Goal: Transaction & Acquisition: Purchase product/service

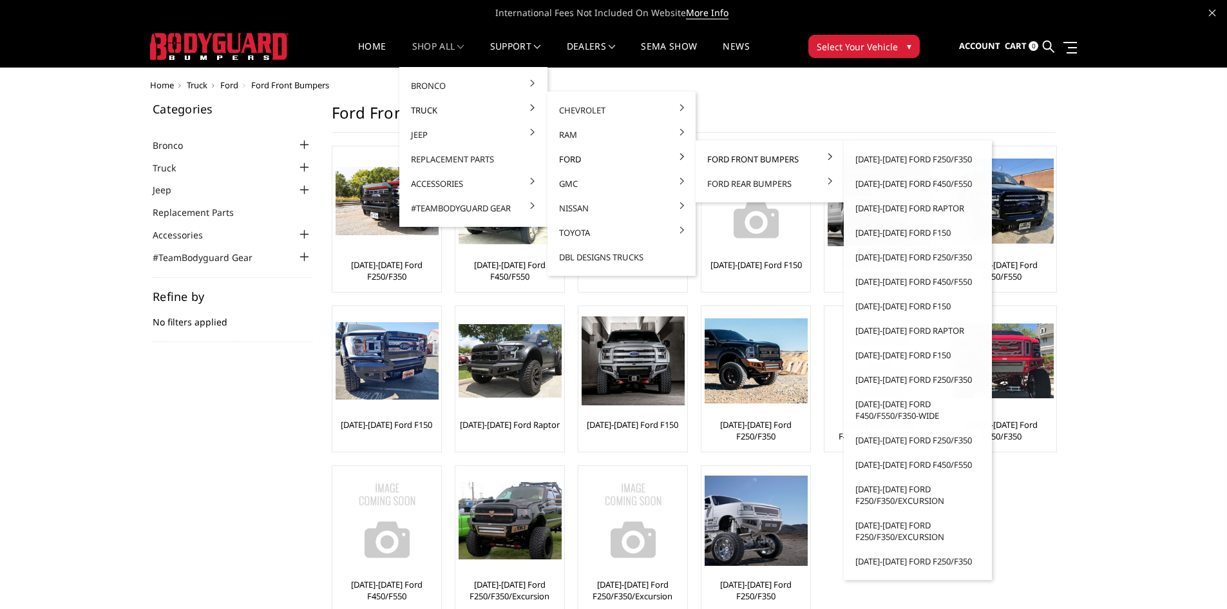
click at [741, 158] on link "Ford Front Bumpers" at bounding box center [770, 159] width 138 height 24
click at [911, 156] on link "[DATE]-[DATE] Ford F250/F350" at bounding box center [918, 159] width 138 height 24
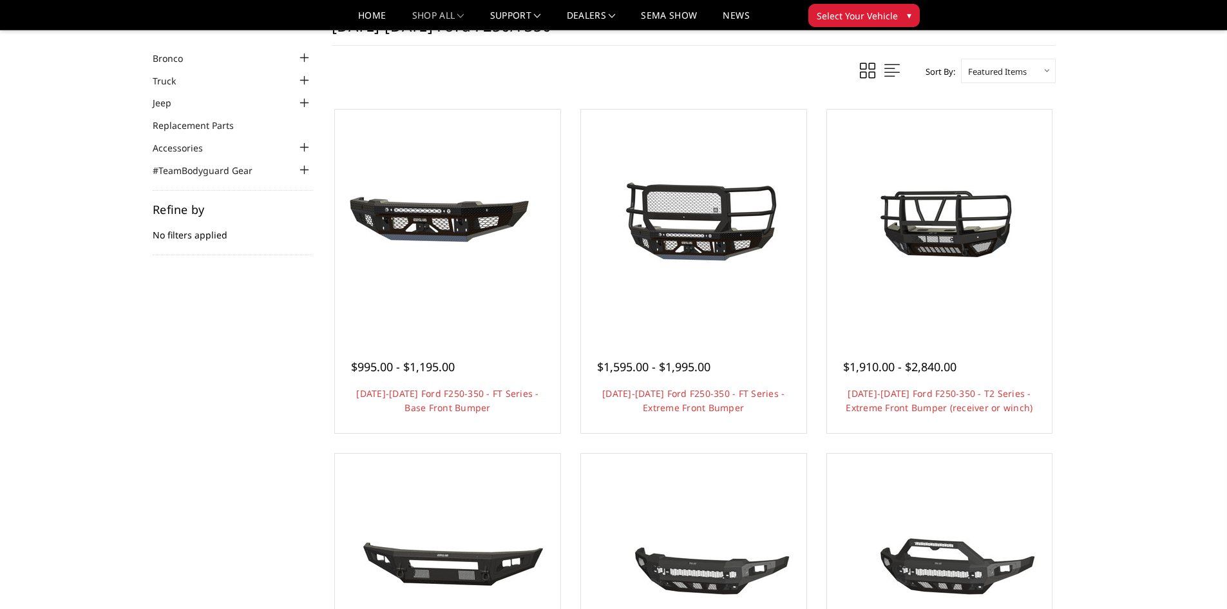
scroll to position [64, 0]
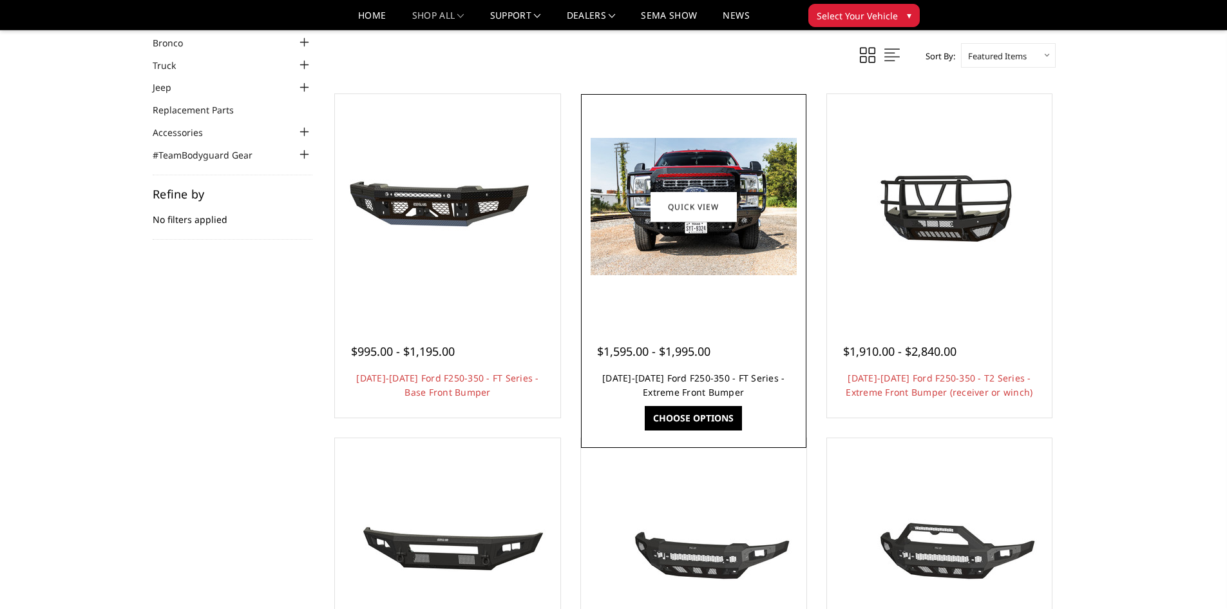
click at [712, 392] on link "[DATE]-[DATE] Ford F250-350 - FT Series - Extreme Front Bumper" at bounding box center [693, 385] width 182 height 26
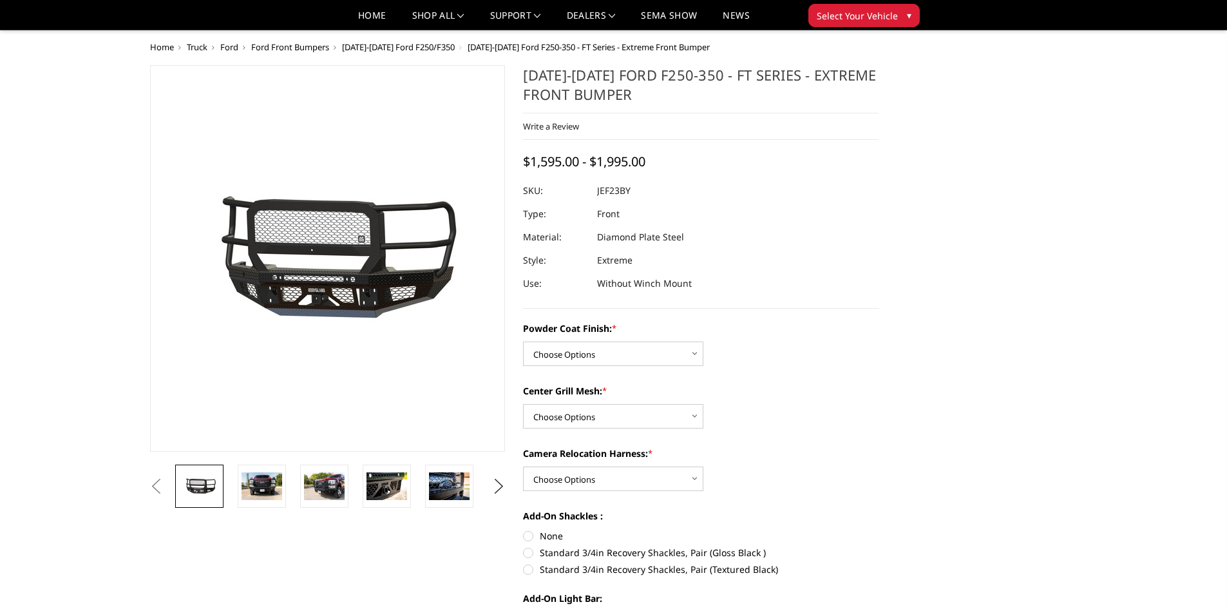
scroll to position [129, 0]
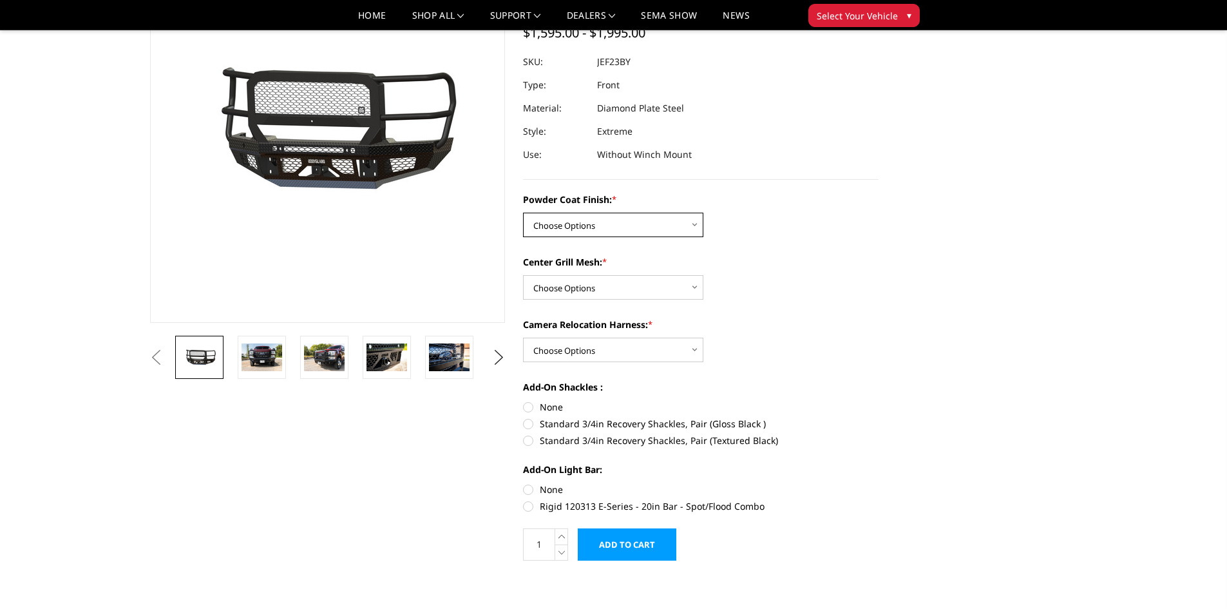
click at [689, 227] on select "Choose Options Bare Metal Gloss Black Powder Coat Textured Black Powder Coat" at bounding box center [613, 225] width 180 height 24
select select "3264"
click at [523, 213] on select "Choose Options Bare Metal Gloss Black Powder Coat Textured Black Powder Coat" at bounding box center [613, 225] width 180 height 24
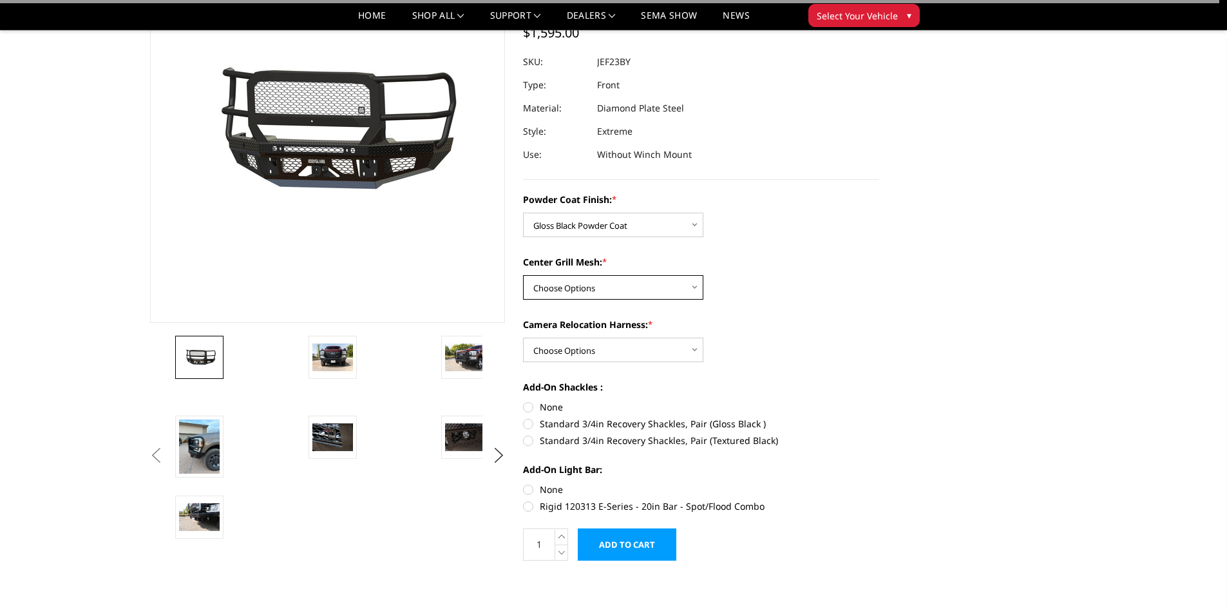
click at [633, 292] on select "Choose Options WITH Expanded Metal in Center Grill WITHOUT Expanded Metal in Ce…" at bounding box center [613, 287] width 180 height 24
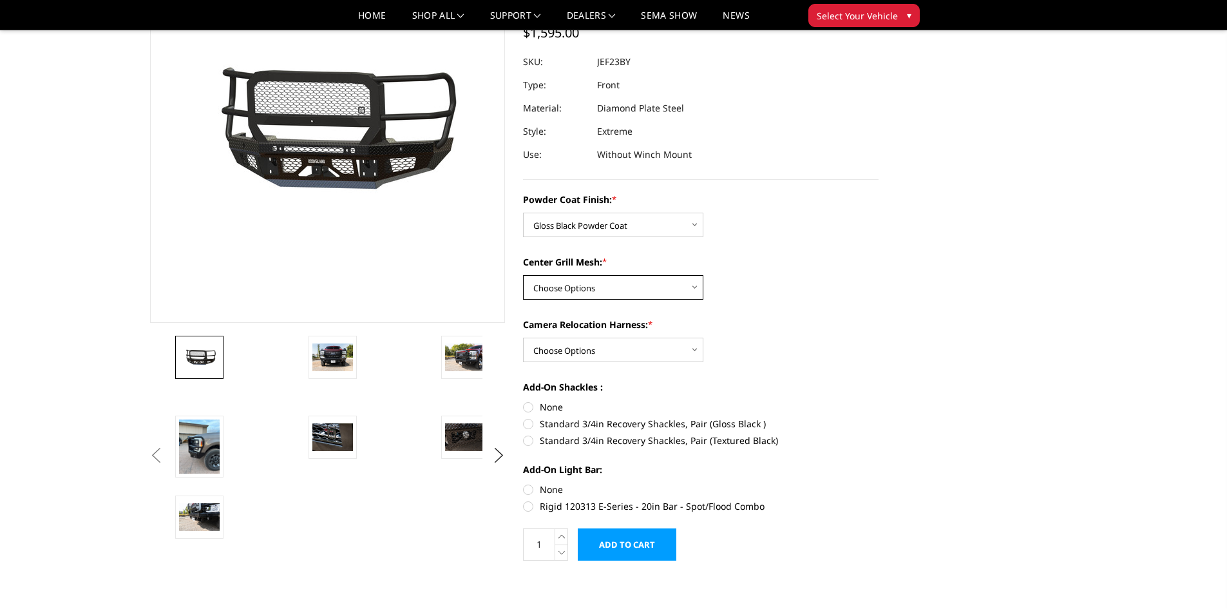
select select "3266"
click at [523, 275] on select "Choose Options WITH Expanded Metal in Center Grill WITHOUT Expanded Metal in Ce…" at bounding box center [613, 287] width 180 height 24
click at [618, 348] on select "Choose Options WITH Camera Relocation Harness WITHOUT Camera Relocation Harness" at bounding box center [613, 350] width 180 height 24
select select "3268"
click at [523, 338] on select "Choose Options WITH Camera Relocation Harness WITHOUT Camera Relocation Harness" at bounding box center [613, 350] width 180 height 24
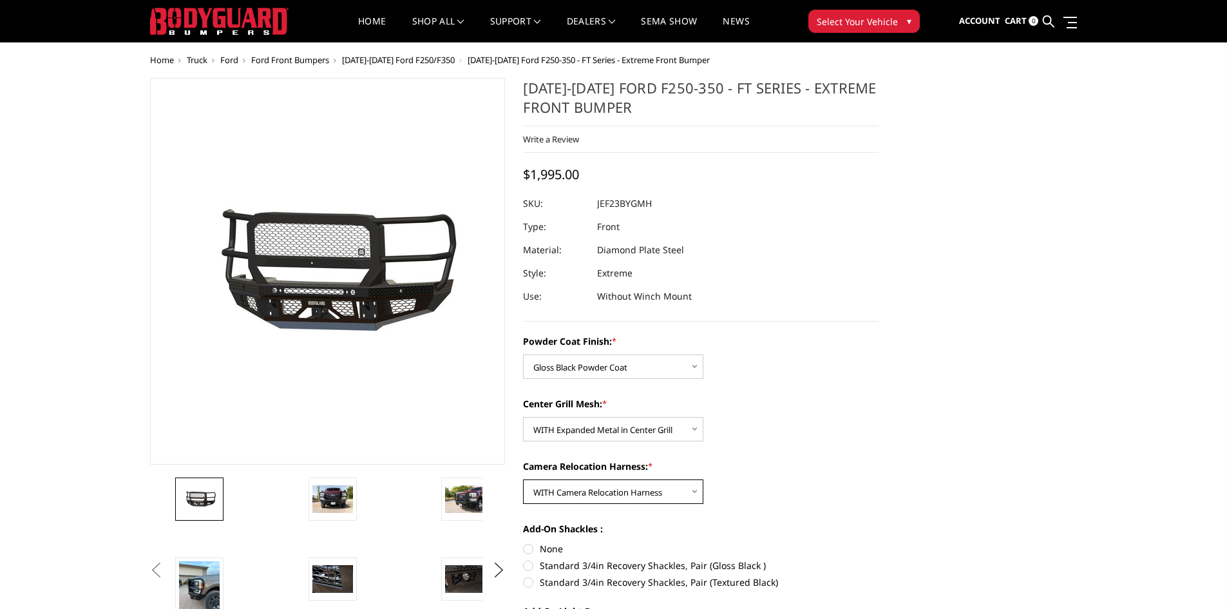
scroll to position [0, 0]
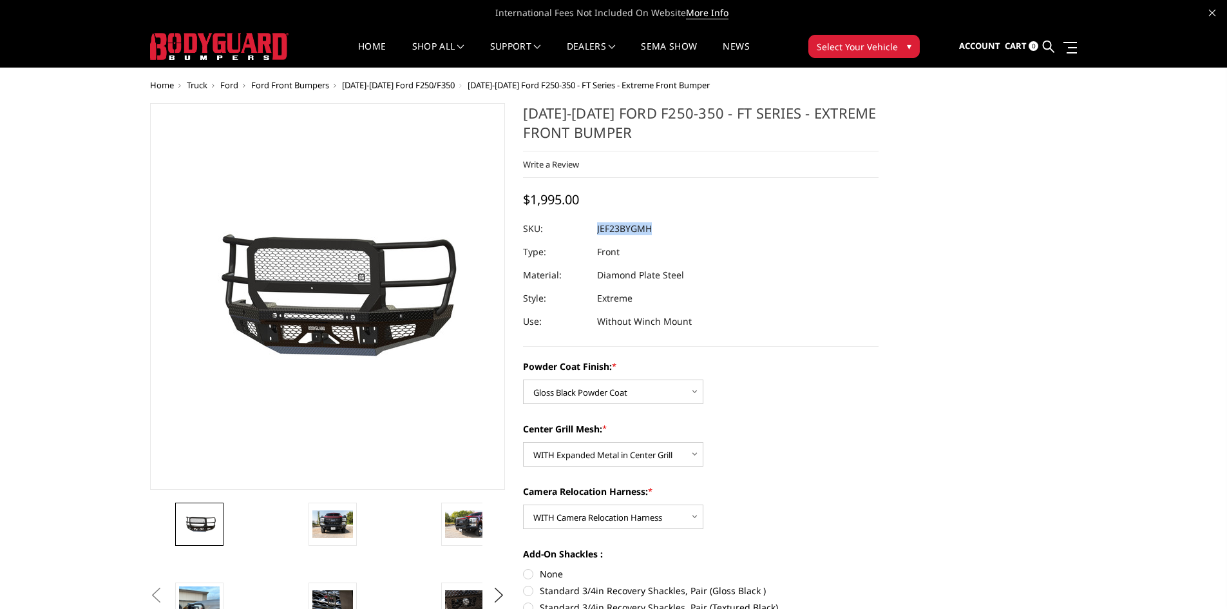
drag, startPoint x: 655, startPoint y: 227, endPoint x: 598, endPoint y: 229, distance: 57.3
click at [598, 229] on dl "SKU: JEF23BYGMH UPC: Type: Front Material: Diamond Plate Steel Style: Extreme U…" at bounding box center [701, 275] width 356 height 116
copy dl "JEF23BYGMH UPC:"
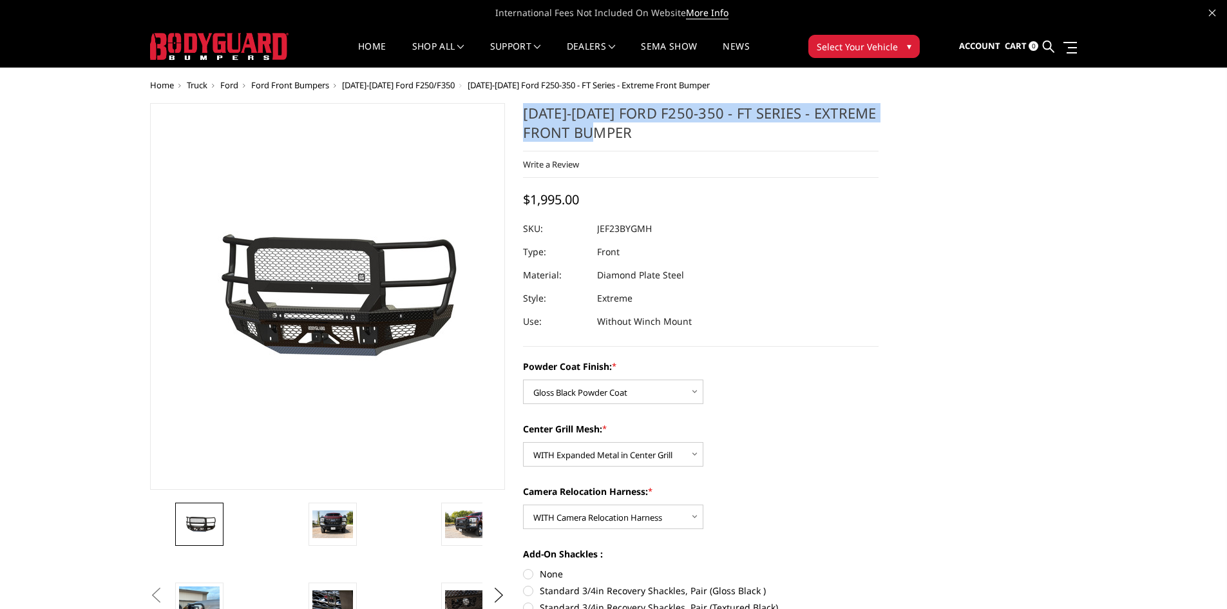
drag, startPoint x: 522, startPoint y: 112, endPoint x: 856, endPoint y: 128, distance: 334.1
click at [856, 128] on section "[DATE]-[DATE] Ford F250-350 - FT Series - Extreme Front Bumper Write a Review W…" at bounding box center [701, 422] width 374 height 638
copy h1 "[DATE]-[DATE] Ford F250-350 - FT Series - Extreme Front Bumper"
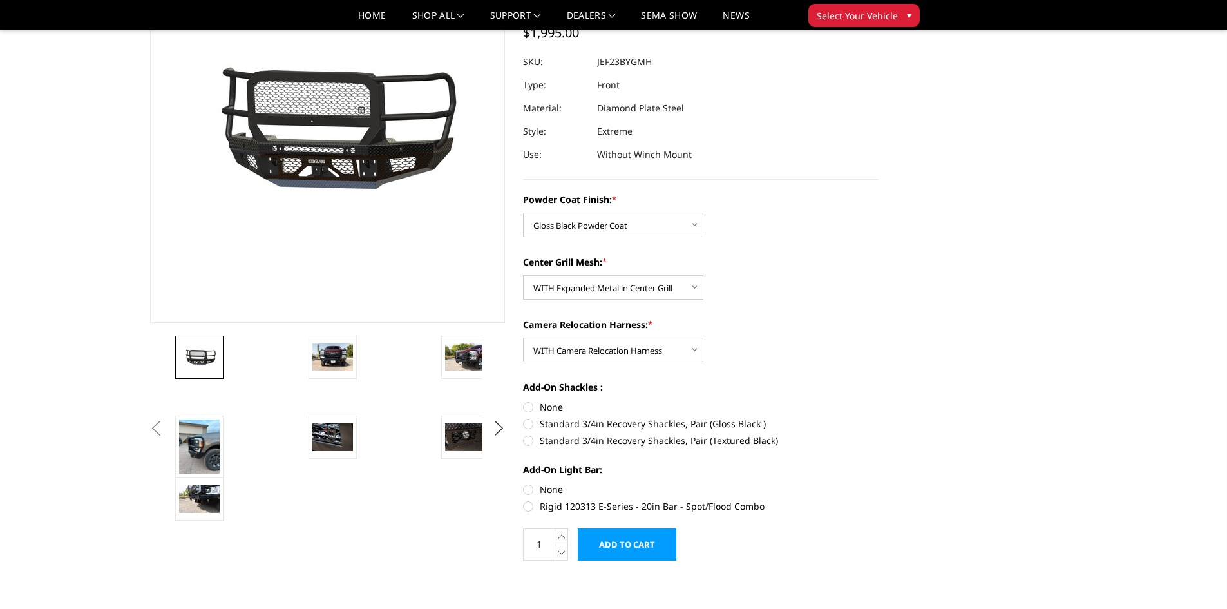
click at [530, 426] on label "Standard 3/4in Recovery Shackles, Pair (Gloss Black )" at bounding box center [701, 424] width 356 height 14
click at [879, 401] on input "Standard 3/4in Recovery Shackles, Pair (Gloss Black )" at bounding box center [879, 400] width 1 height 1
radio input "true"
click at [533, 492] on label "None" at bounding box center [701, 489] width 356 height 14
click at [524, 483] on input "None" at bounding box center [523, 482] width 1 height 1
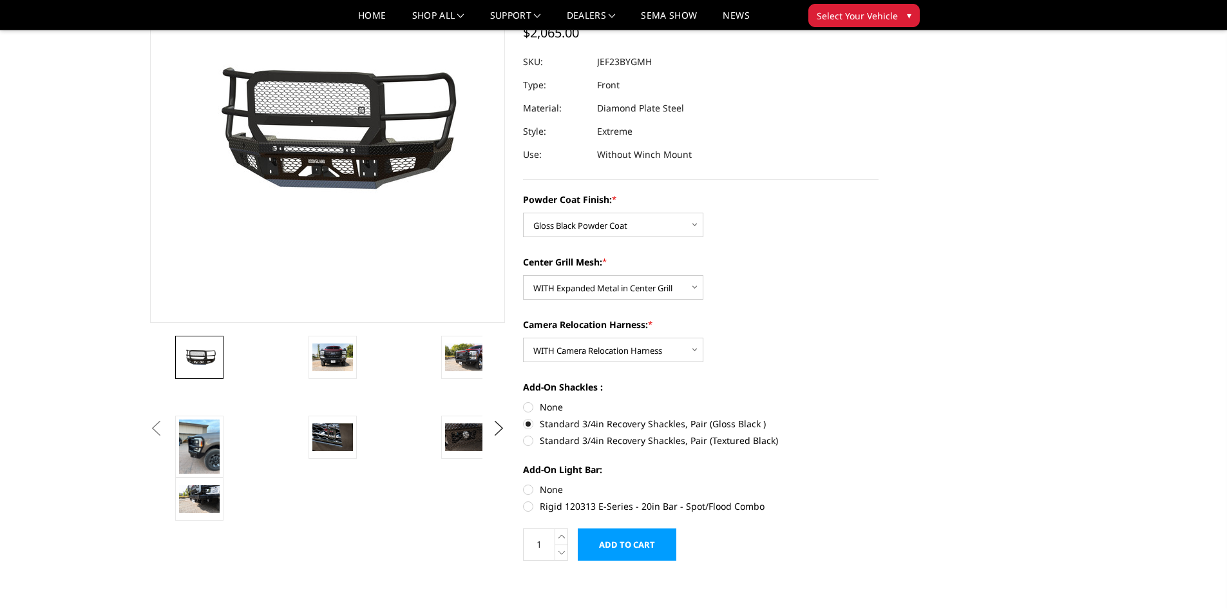
radio input "true"
drag, startPoint x: 539, startPoint y: 425, endPoint x: 764, endPoint y: 425, distance: 224.8
click at [764, 425] on label "Standard 3/4in Recovery Shackles, Pair (Gloss Black )" at bounding box center [701, 424] width 356 height 14
copy label "Standard 3/4in Recovery Shackles, Pair (Gloss Black )"
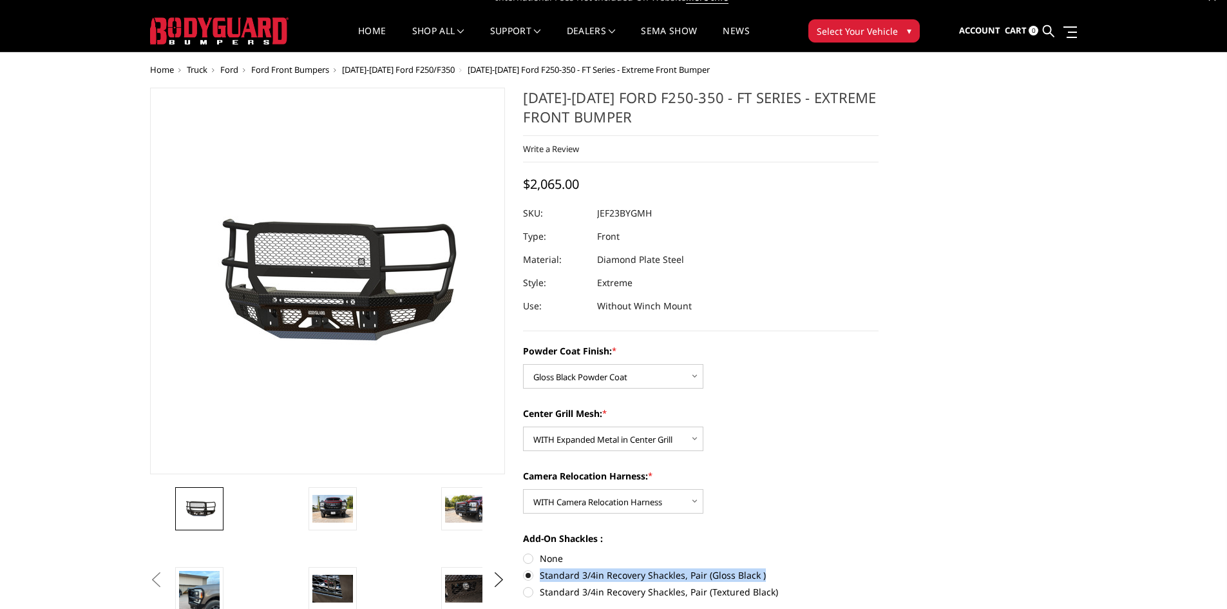
scroll to position [0, 0]
